Goal: Task Accomplishment & Management: Manage account settings

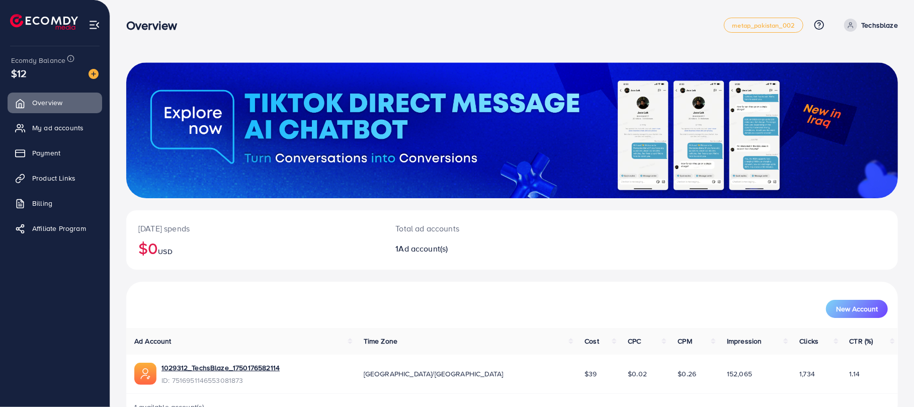
drag, startPoint x: 23, startPoint y: 77, endPoint x: 29, endPoint y: 77, distance: 6.0
click at [29, 77] on div "$12" at bounding box center [55, 73] width 88 height 15
click at [25, 71] on span "$12" at bounding box center [19, 73] width 16 height 15
drag, startPoint x: 25, startPoint y: 69, endPoint x: 1, endPoint y: 66, distance: 23.8
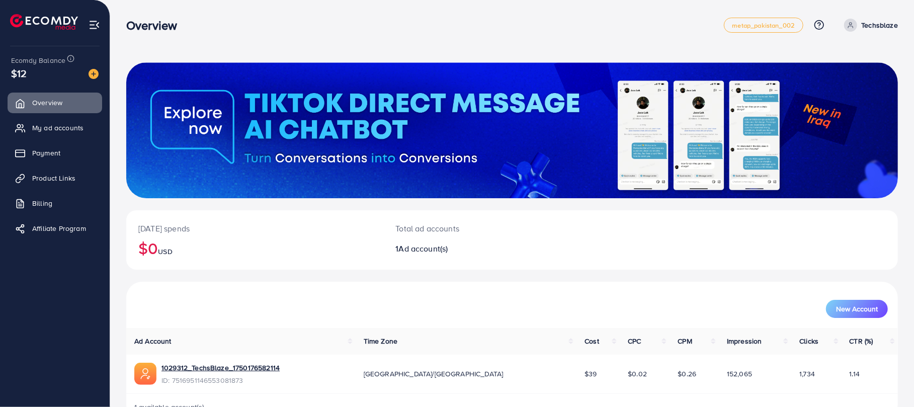
click at [1, 66] on div "Ecomdy Balance $12 Overview My ad accounts Payment Product Links Billing Affili…" at bounding box center [55, 203] width 110 height 407
click at [23, 71] on span "$12" at bounding box center [19, 73] width 16 height 15
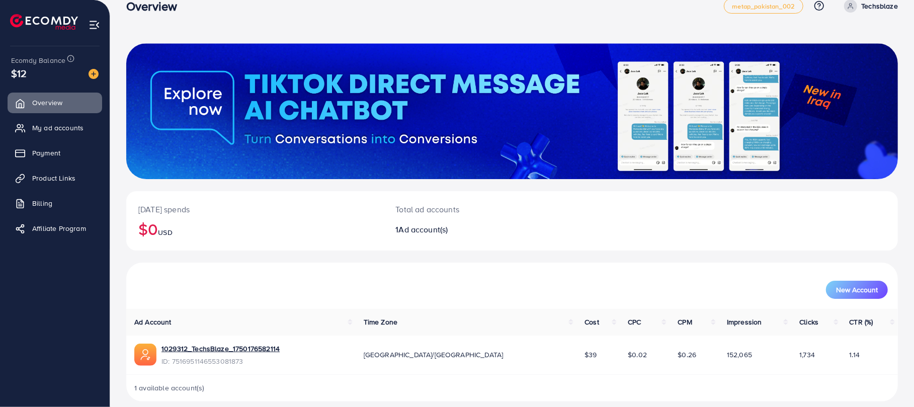
scroll to position [29, 0]
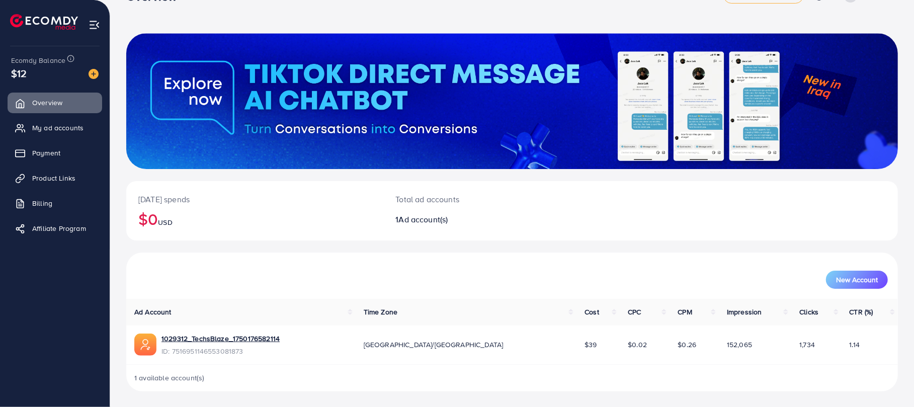
drag, startPoint x: 38, startPoint y: 131, endPoint x: 186, endPoint y: 37, distance: 174.9
click at [39, 131] on span "My ad accounts" at bounding box center [57, 128] width 51 height 10
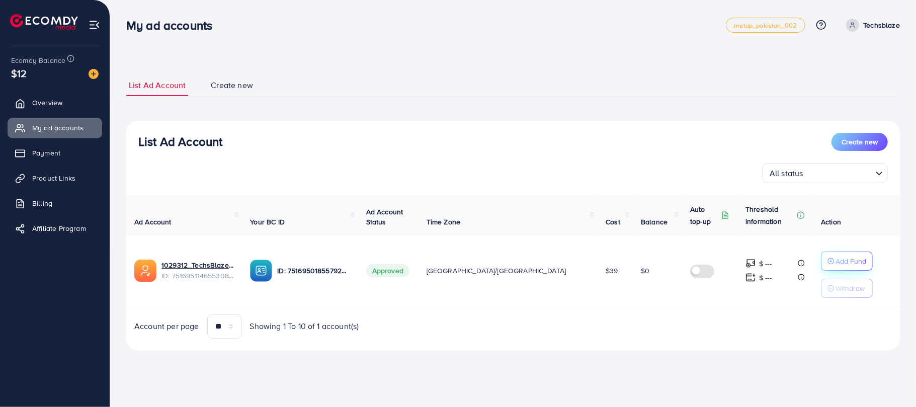
click at [842, 265] on p "Add Fund" at bounding box center [851, 261] width 31 height 12
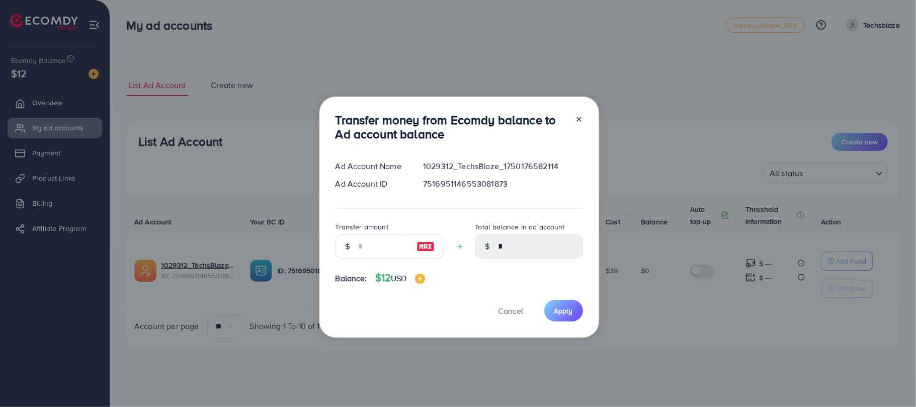
drag, startPoint x: 382, startPoint y: 233, endPoint x: 411, endPoint y: 252, distance: 34.2
click at [387, 237] on div "Transfer amount" at bounding box center [390, 240] width 108 height 38
click at [413, 256] on div at bounding box center [426, 246] width 35 height 24
click at [374, 253] on input "number" at bounding box center [384, 246] width 50 height 24
type input "**"
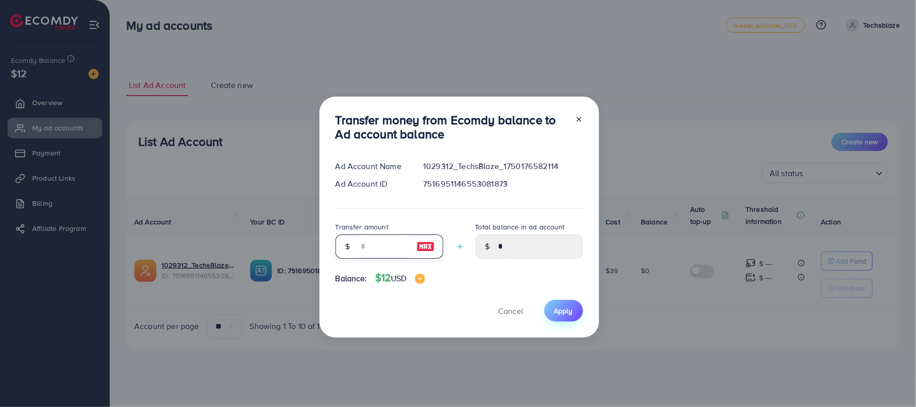
type input "*****"
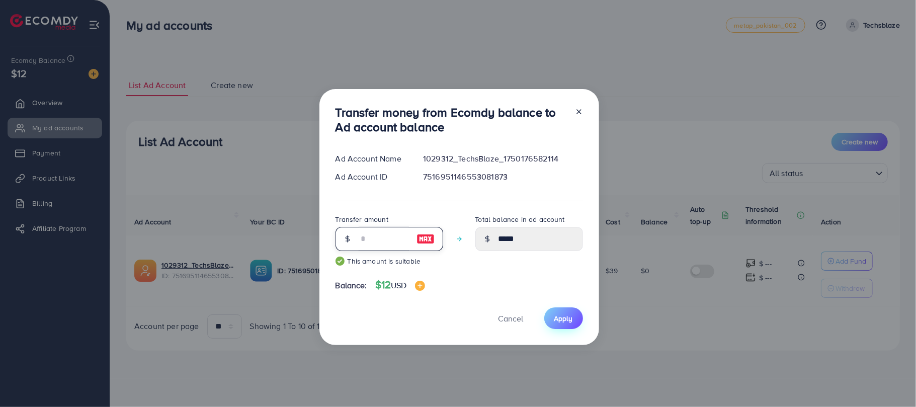
type input "**"
click at [570, 325] on button "Apply" at bounding box center [563, 318] width 39 height 22
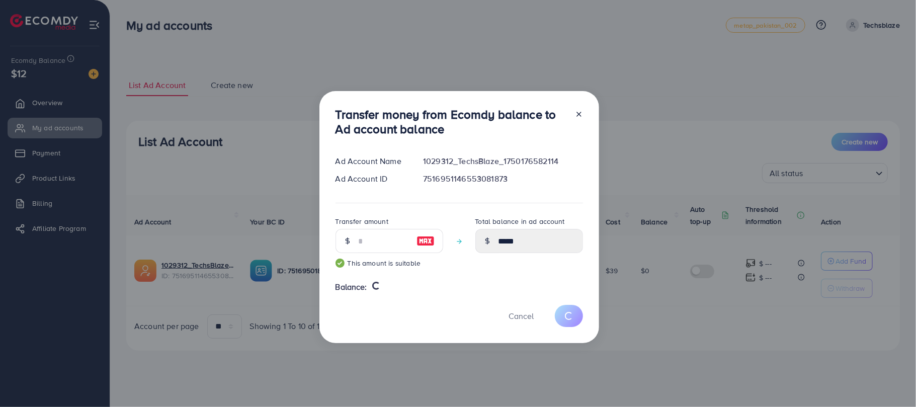
type input "*"
